Goal: Transaction & Acquisition: Purchase product/service

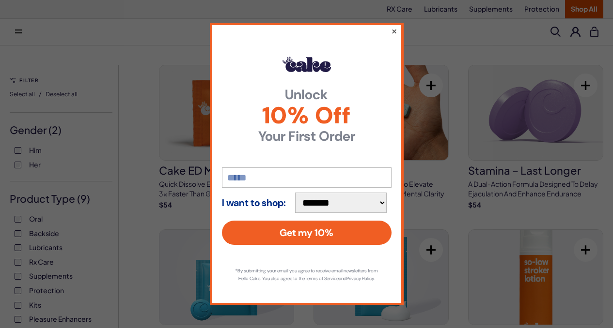
click at [391, 28] on button "×" at bounding box center [393, 31] width 6 height 12
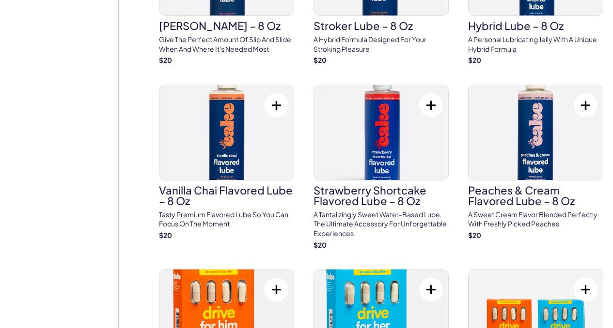
scroll to position [665, 0]
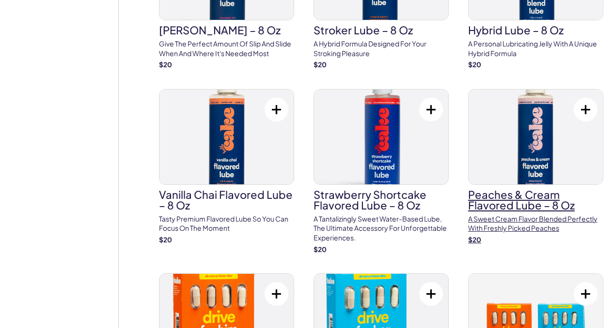
click at [468, 90] on img at bounding box center [535, 137] width 134 height 95
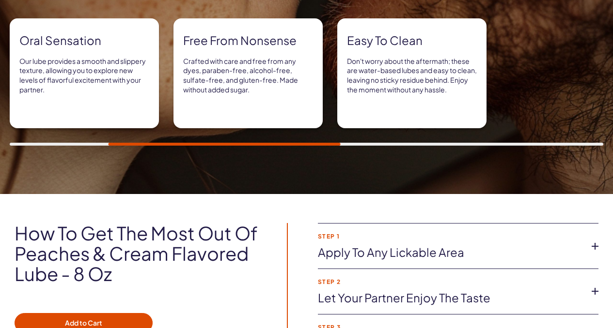
scroll to position [634, 0]
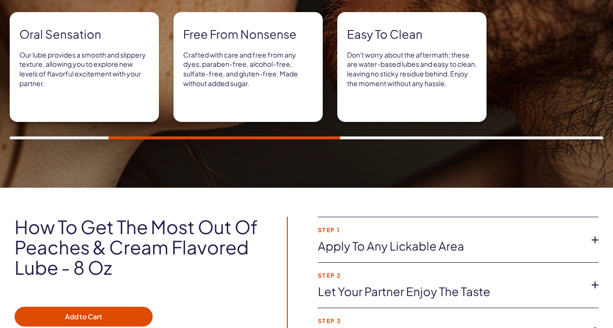
click at [593, 233] on icon at bounding box center [595, 240] width 15 height 15
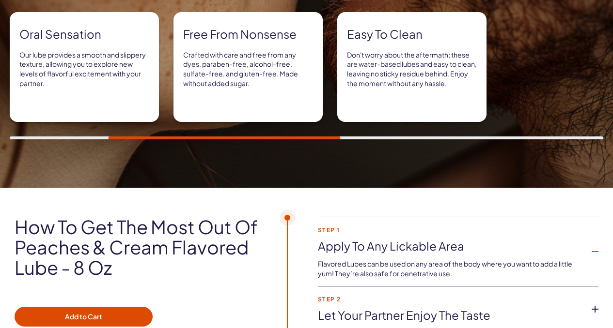
click at [594, 302] on icon at bounding box center [595, 309] width 15 height 15
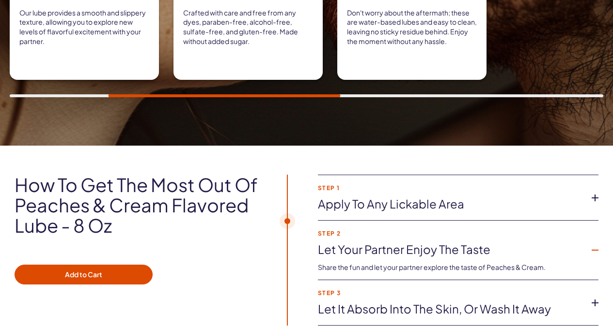
scroll to position [0, 0]
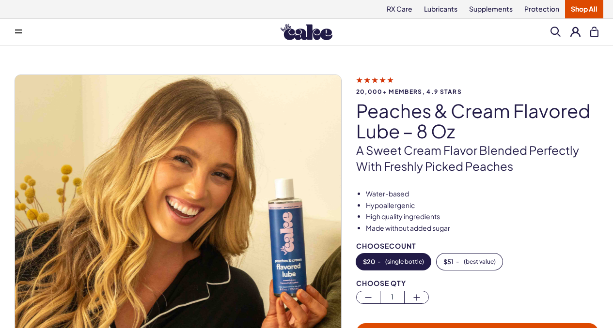
click at [384, 91] on span "20,000+ members, 4.9 stars" at bounding box center [477, 92] width 242 height 6
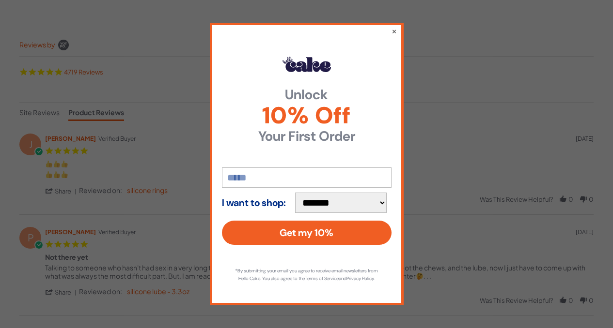
scroll to position [116, 0]
click at [395, 28] on button "×" at bounding box center [393, 31] width 6 height 12
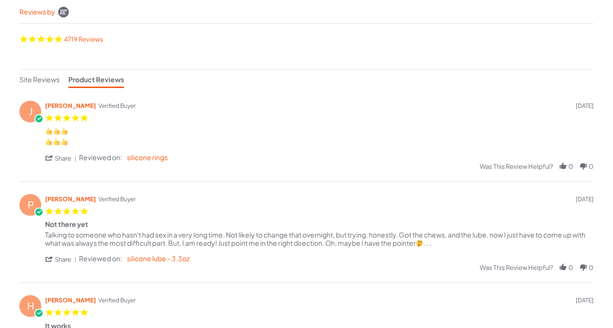
scroll to position [0, 0]
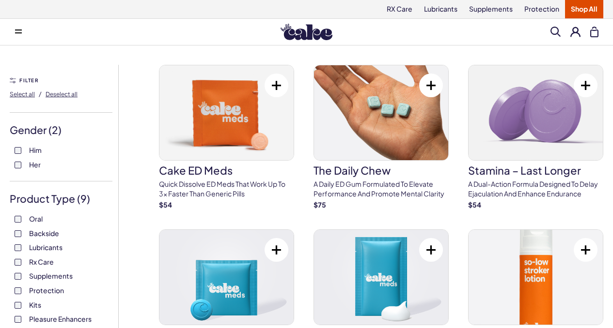
click at [33, 156] on span "Him" at bounding box center [35, 150] width 13 height 13
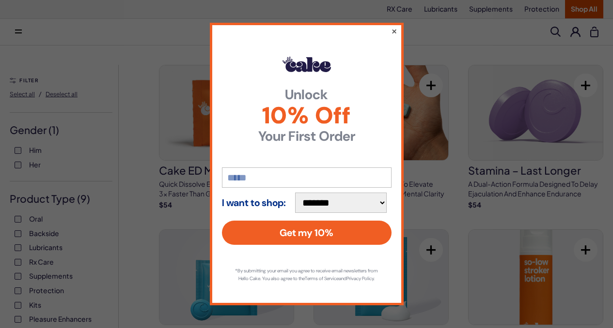
click at [392, 25] on button "×" at bounding box center [393, 31] width 6 height 12
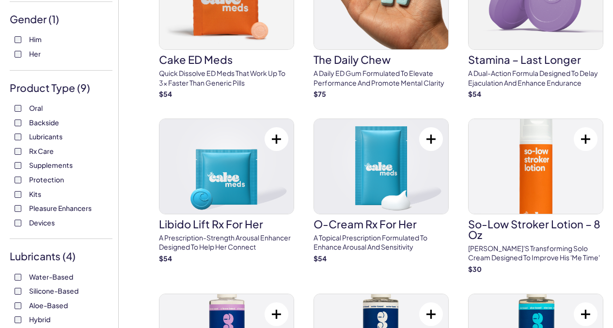
scroll to position [119, 0]
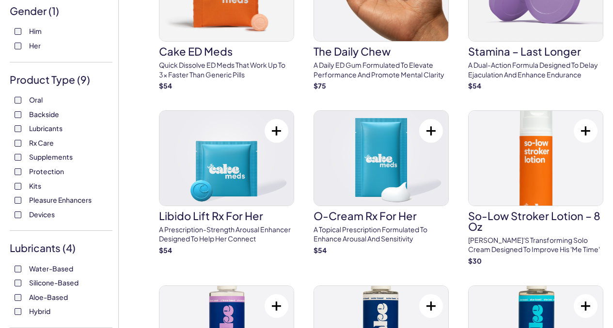
click at [46, 149] on span "Rx Care" at bounding box center [41, 143] width 25 height 13
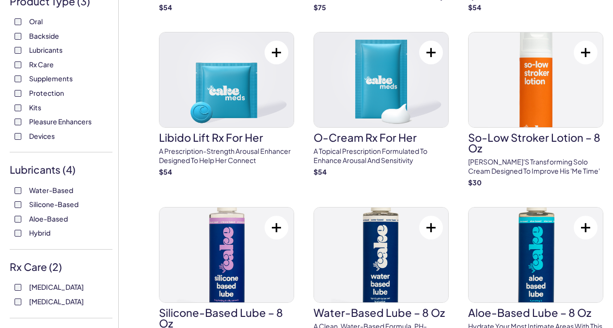
scroll to position [205, 0]
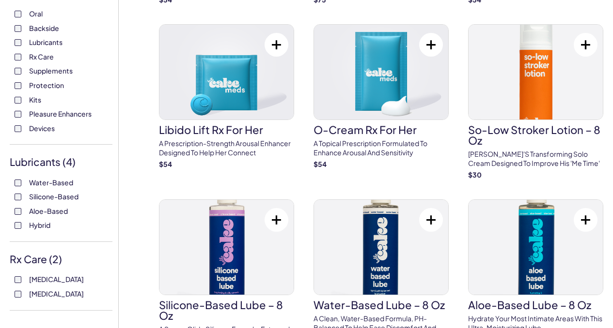
click at [19, 119] on label "Pleasure Enhancers" at bounding box center [61, 114] width 93 height 10
